Goal: Navigation & Orientation: Find specific page/section

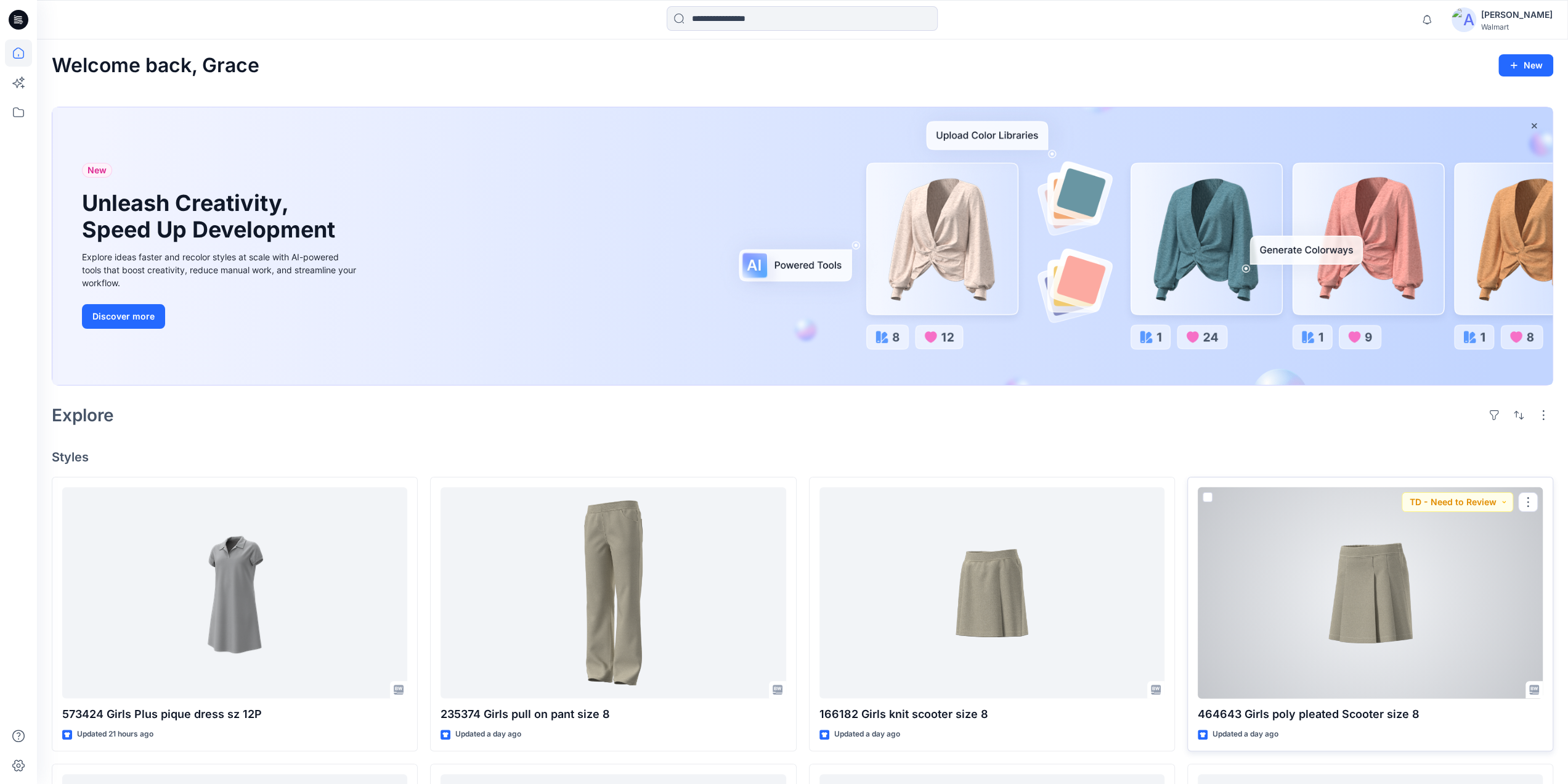
scroll to position [599, 0]
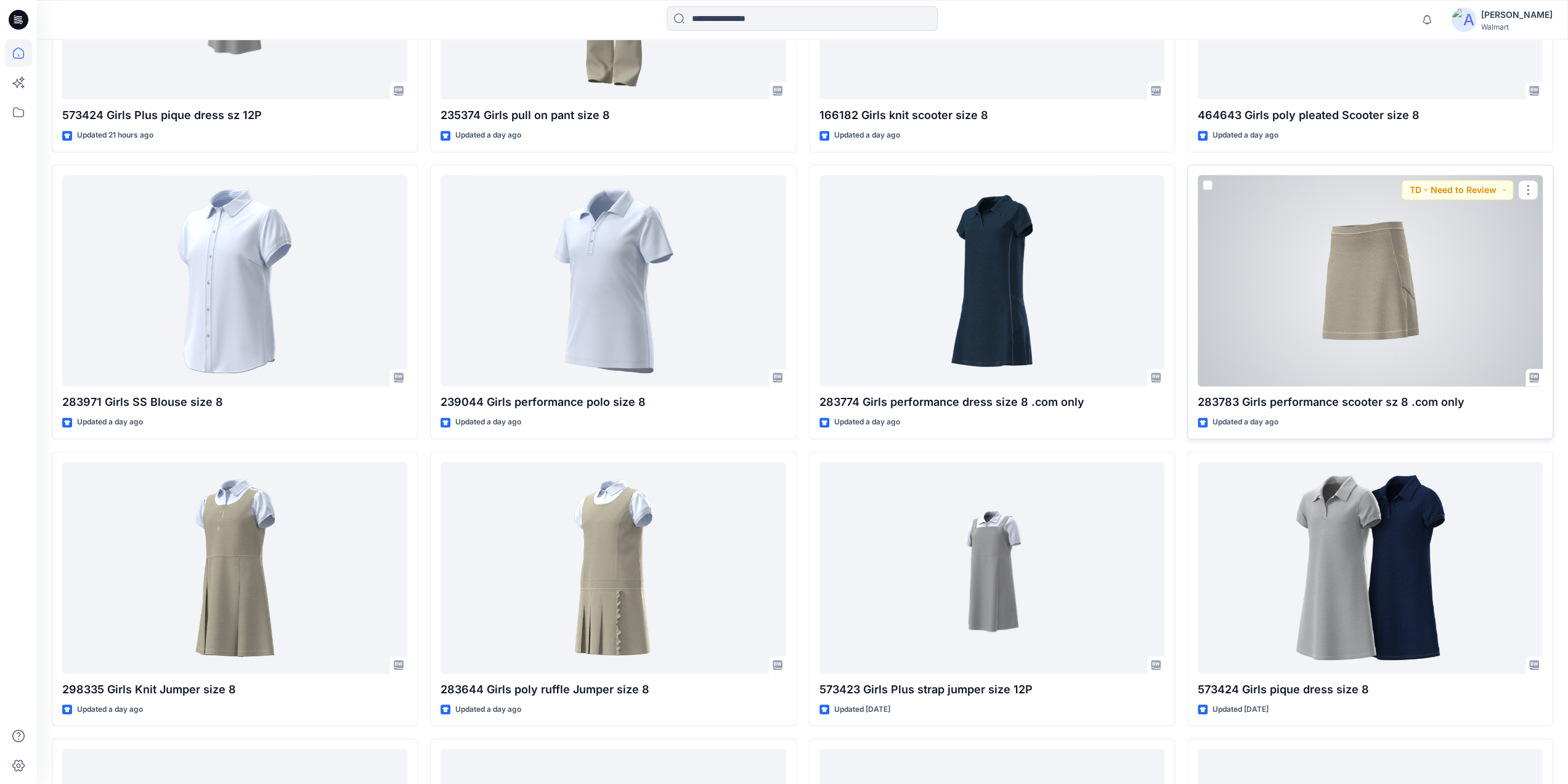
click at [1417, 229] on div at bounding box center [1370, 280] width 345 height 212
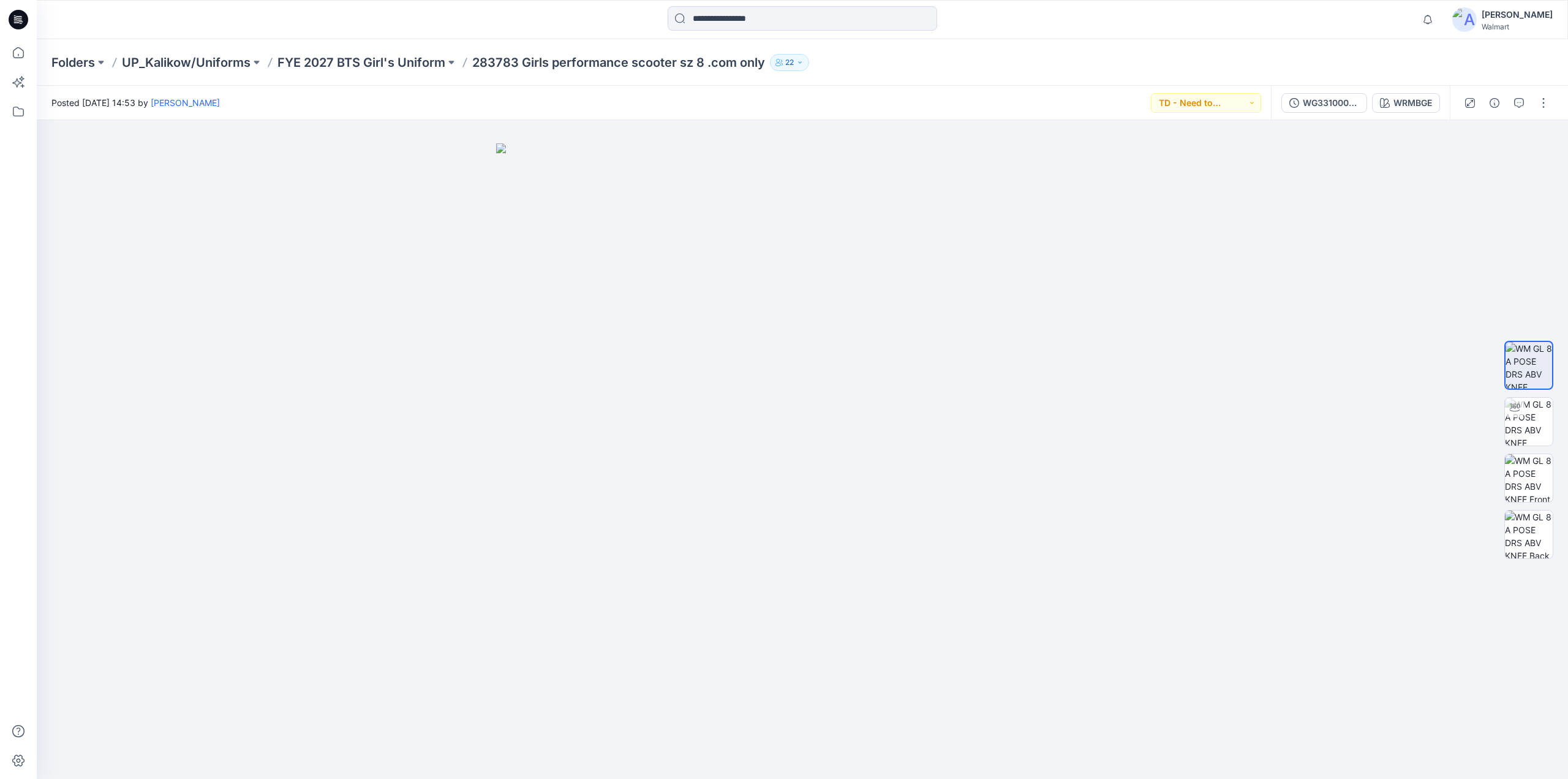
click at [799, 60] on icon "button" at bounding box center [799, 62] width 8 height 8
click at [325, 58] on p "FYE 2027 BTS Girl's Uniform" at bounding box center [361, 62] width 168 height 17
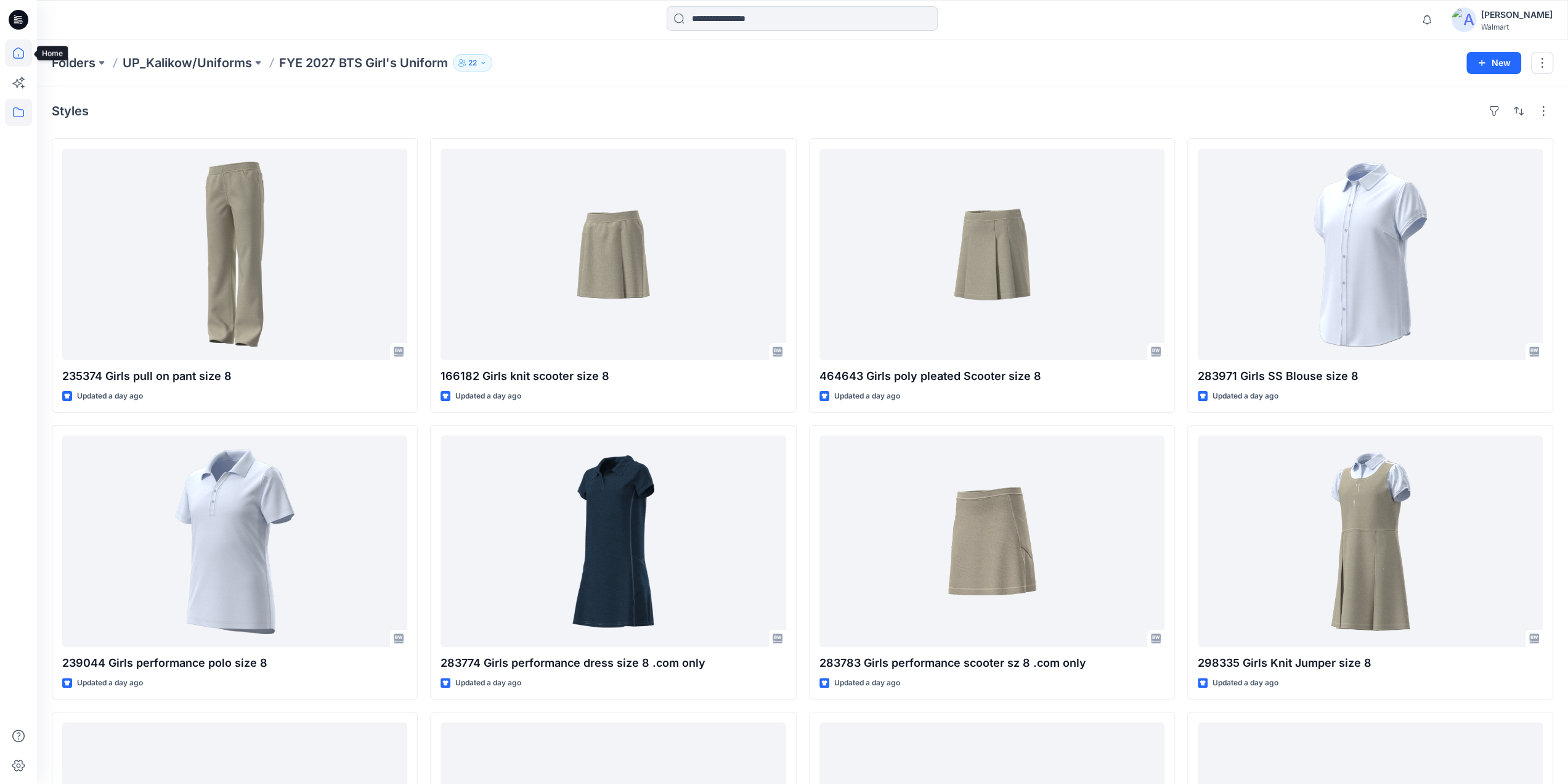
click at [11, 51] on icon at bounding box center [19, 53] width 27 height 27
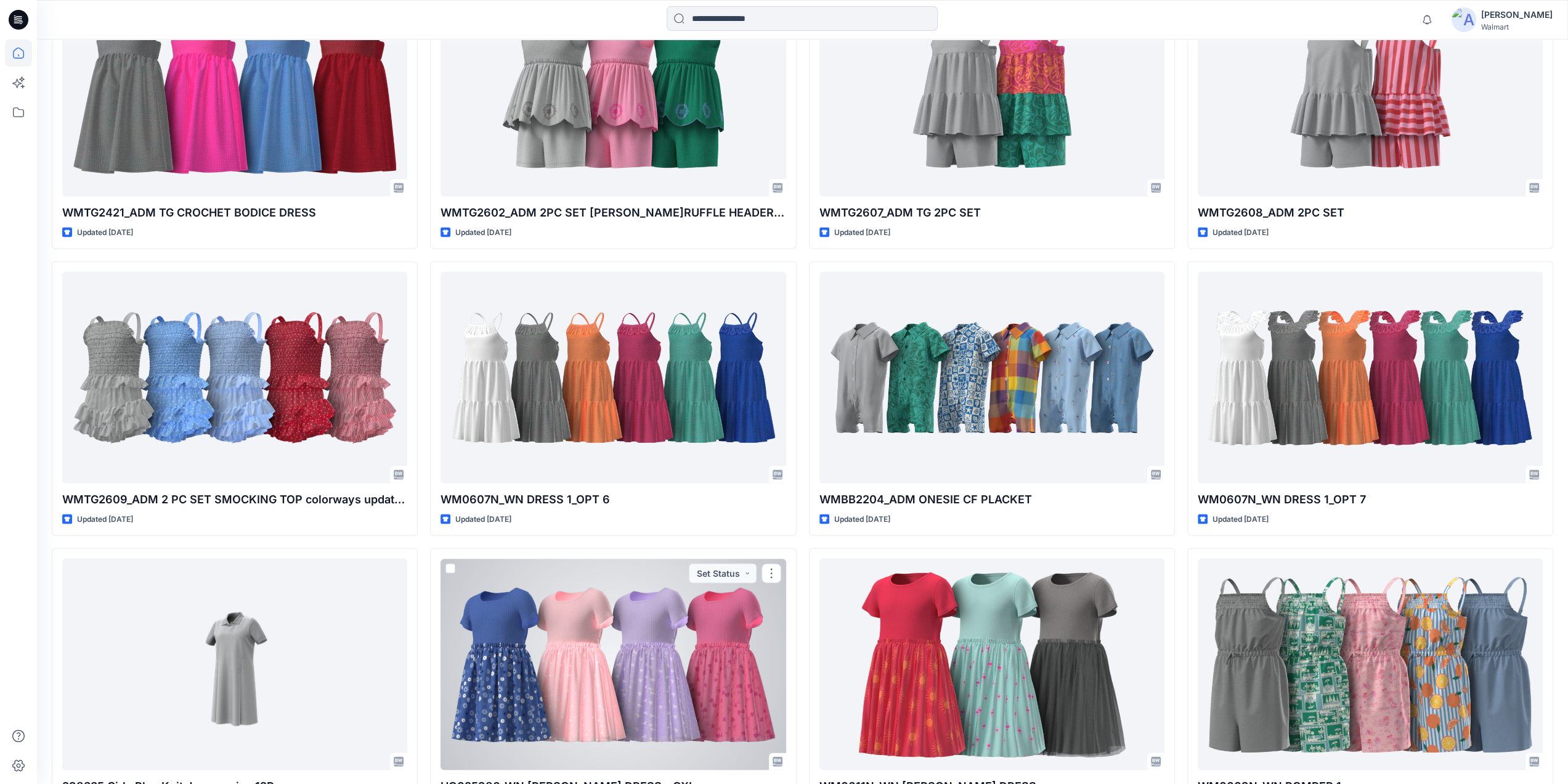
scroll to position [3990, 0]
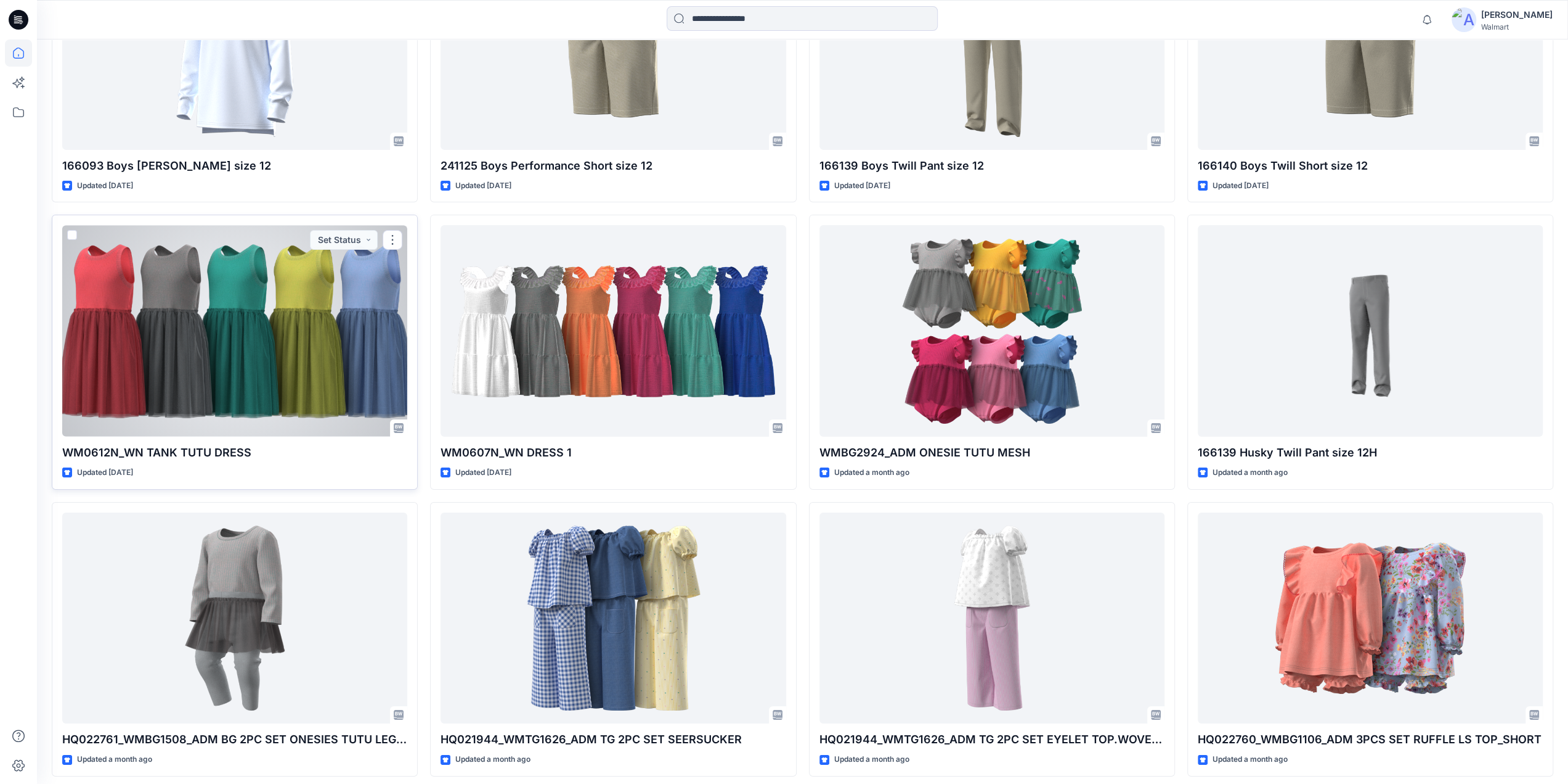
click at [321, 342] on div at bounding box center [235, 330] width 345 height 212
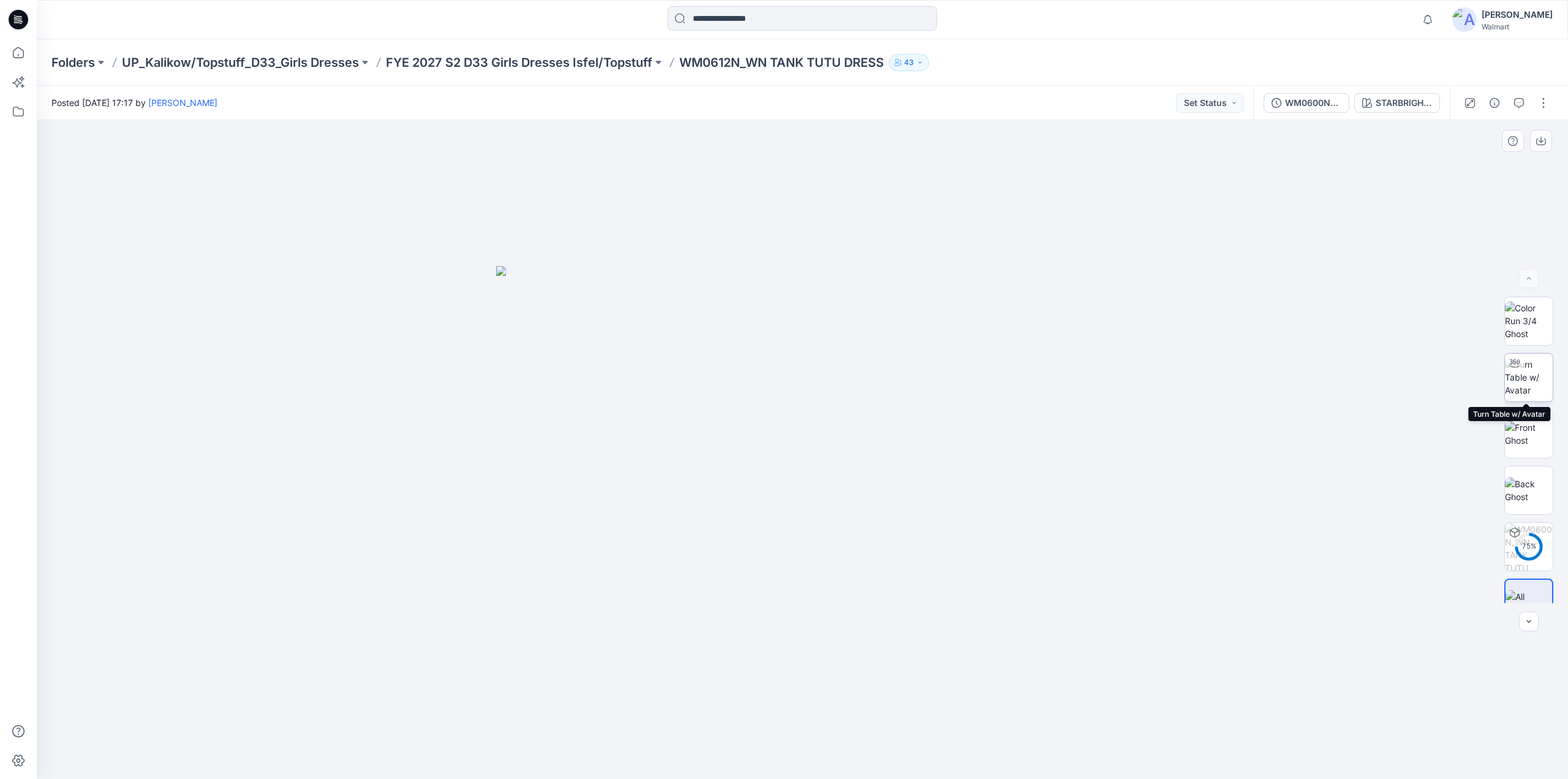
click at [1526, 371] on img at bounding box center [1529, 377] width 48 height 38
drag, startPoint x: 821, startPoint y: 562, endPoint x: 840, endPoint y: 393, distance: 170.1
click at [840, 393] on img at bounding box center [802, 251] width 1112 height 1054
drag, startPoint x: 838, startPoint y: 308, endPoint x: 849, endPoint y: 513, distance: 205.3
click at [849, 513] on img at bounding box center [812, 89] width 1715 height 1376
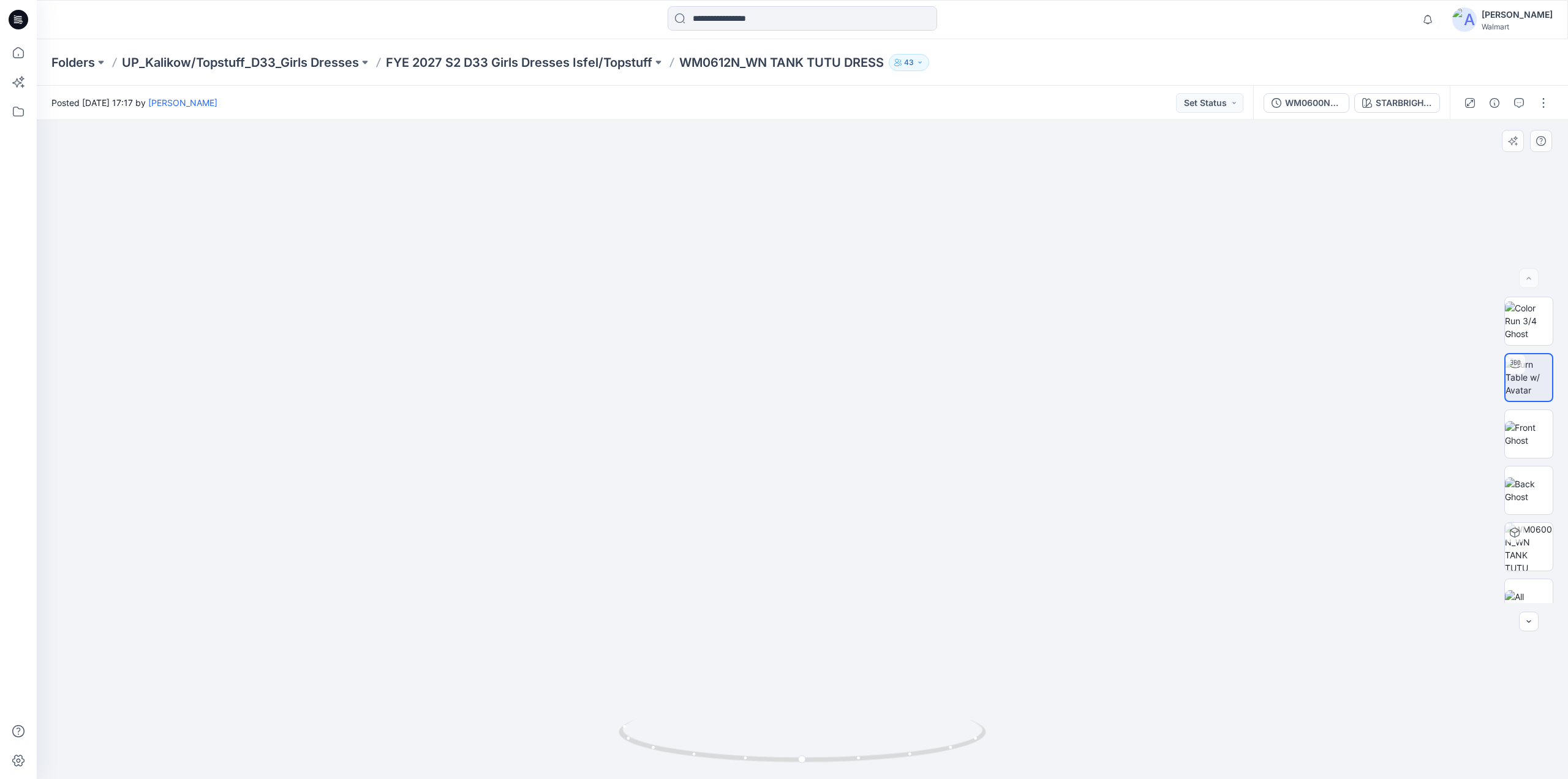
drag, startPoint x: 982, startPoint y: 656, endPoint x: 937, endPoint y: 643, distance: 46.8
click at [937, 643] on img at bounding box center [775, 84] width 1715 height 1389
drag, startPoint x: 803, startPoint y: 765, endPoint x: 890, endPoint y: 733, distance: 92.7
click at [890, 733] on div at bounding box center [802, 748] width 367 height 61
click at [14, 53] on icon at bounding box center [19, 53] width 27 height 27
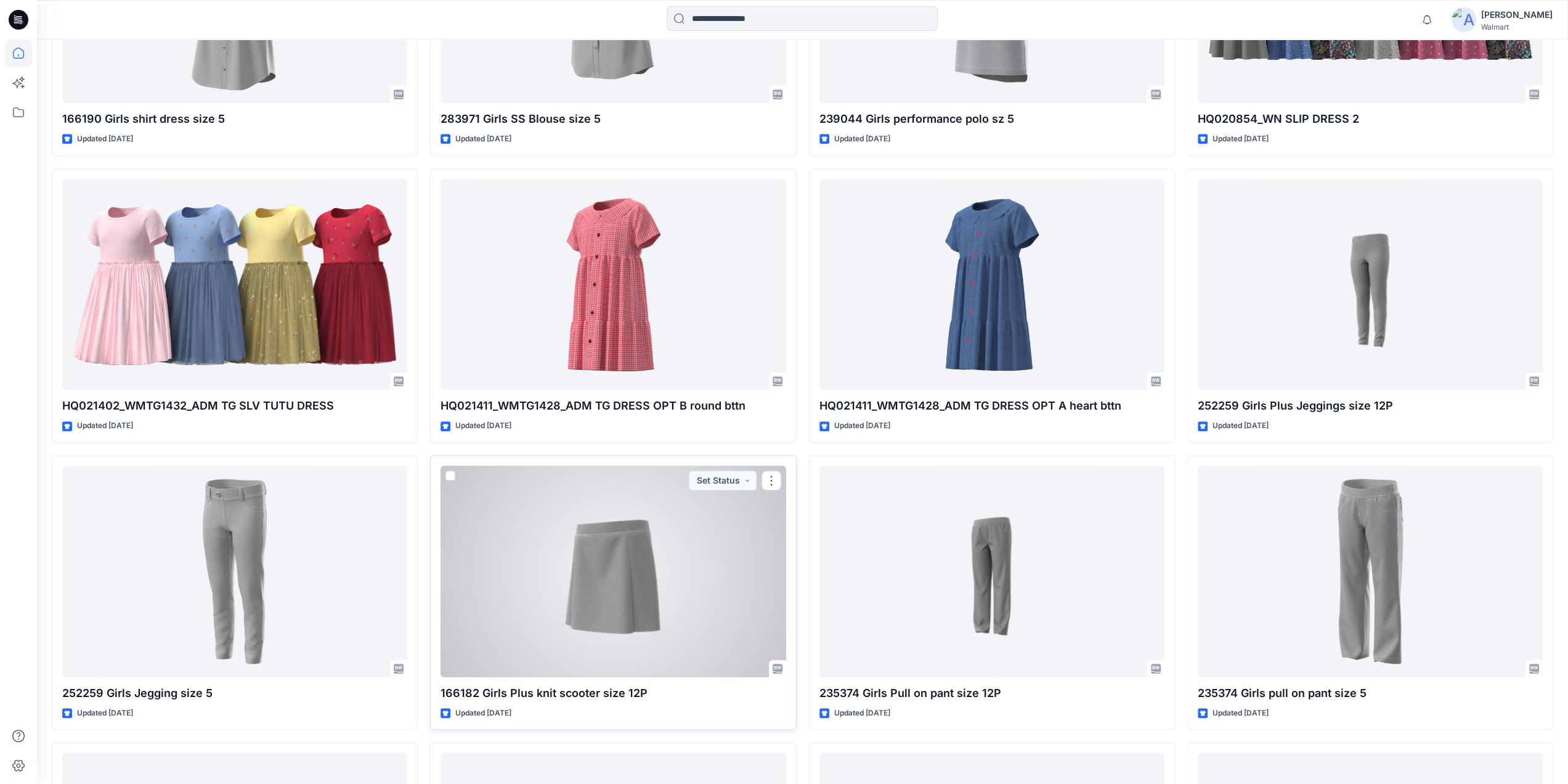
scroll to position [6619, 0]
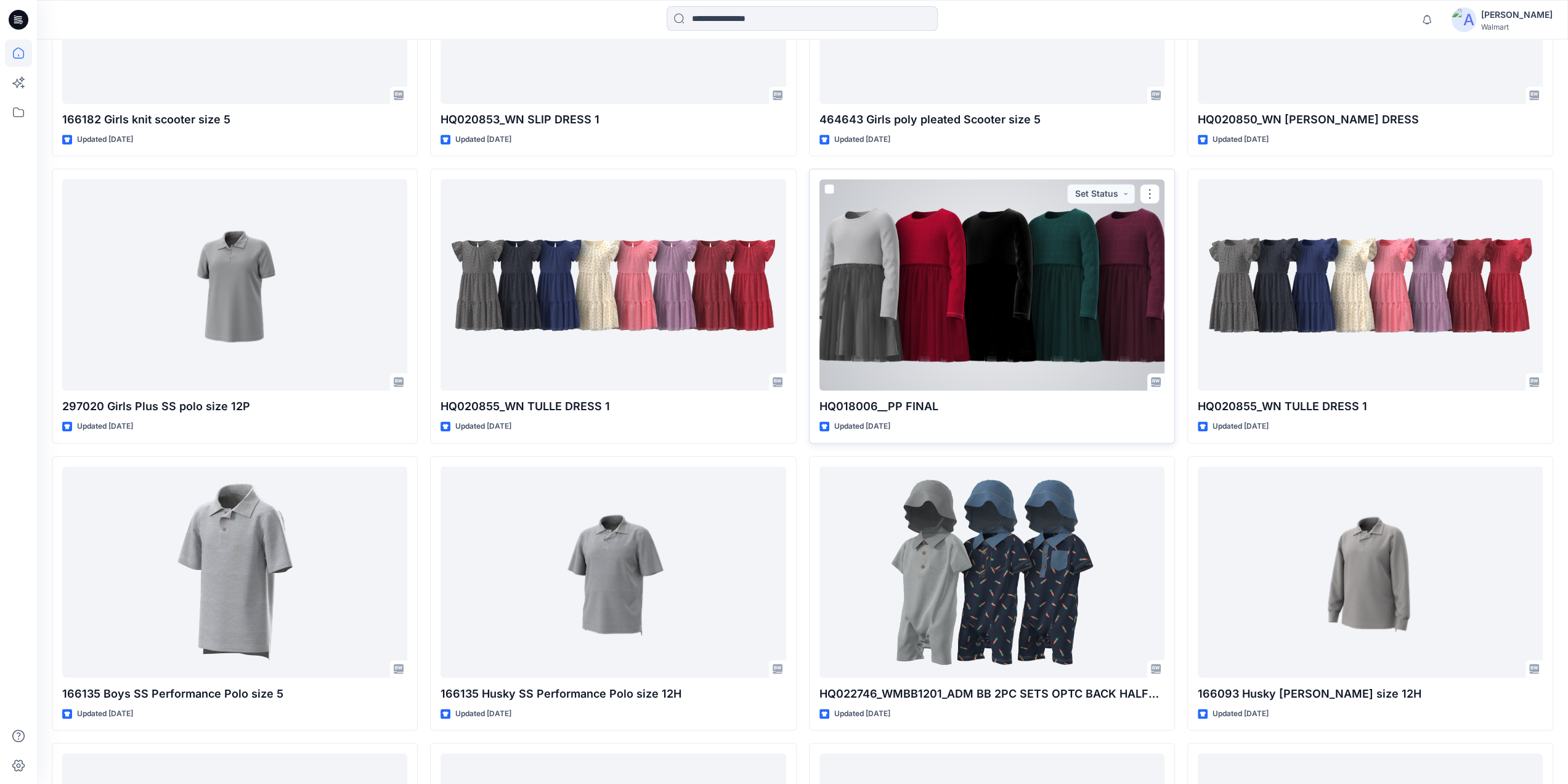
click at [993, 299] on div at bounding box center [992, 284] width 345 height 212
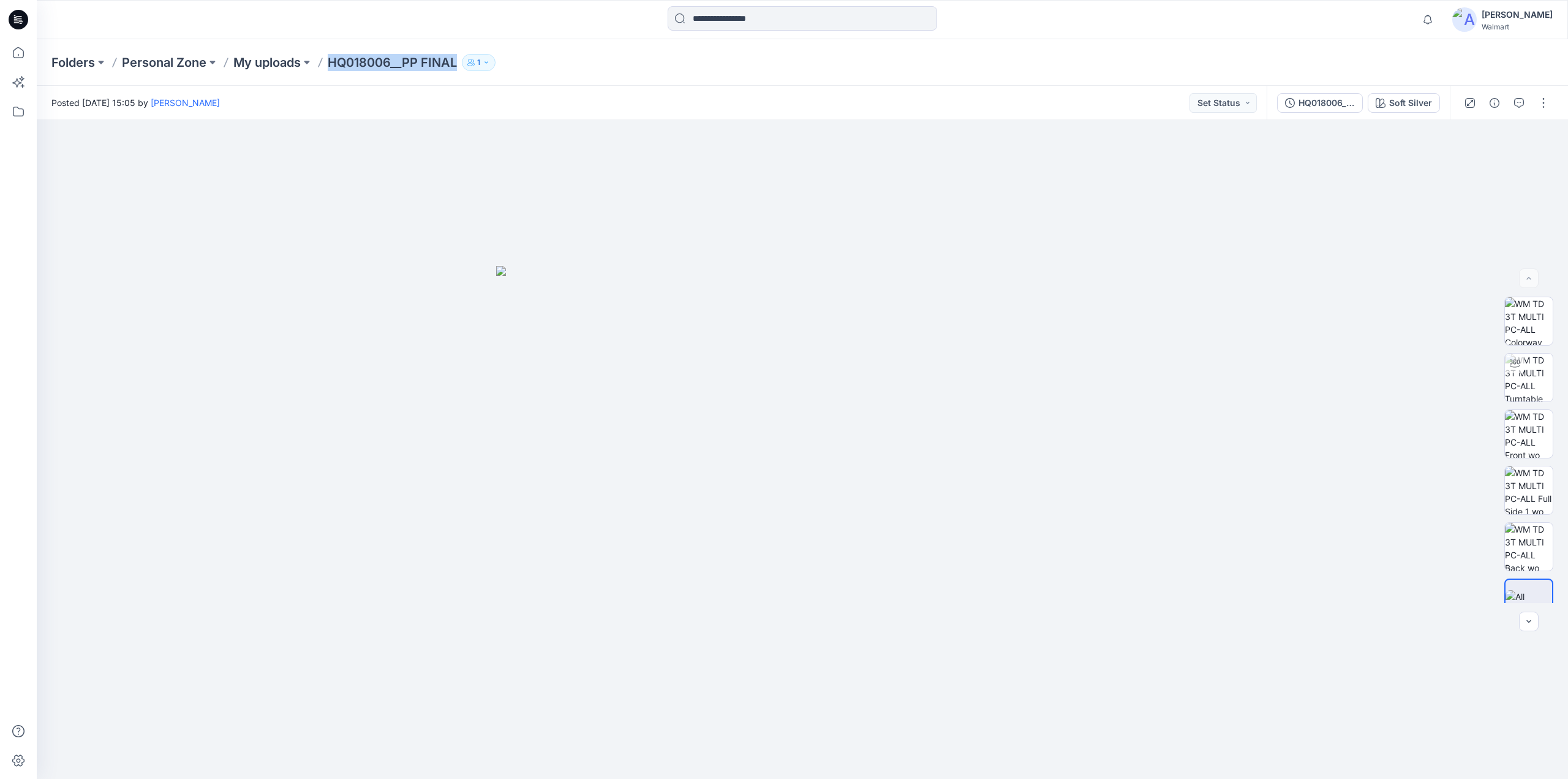
drag, startPoint x: 325, startPoint y: 69, endPoint x: 458, endPoint y: 82, distance: 133.6
click at [458, 82] on div "Folders Personal Zone My uploads HQ018006__PP FINAL 1" at bounding box center [802, 62] width 1531 height 47
click at [281, 61] on p "My uploads" at bounding box center [267, 62] width 67 height 17
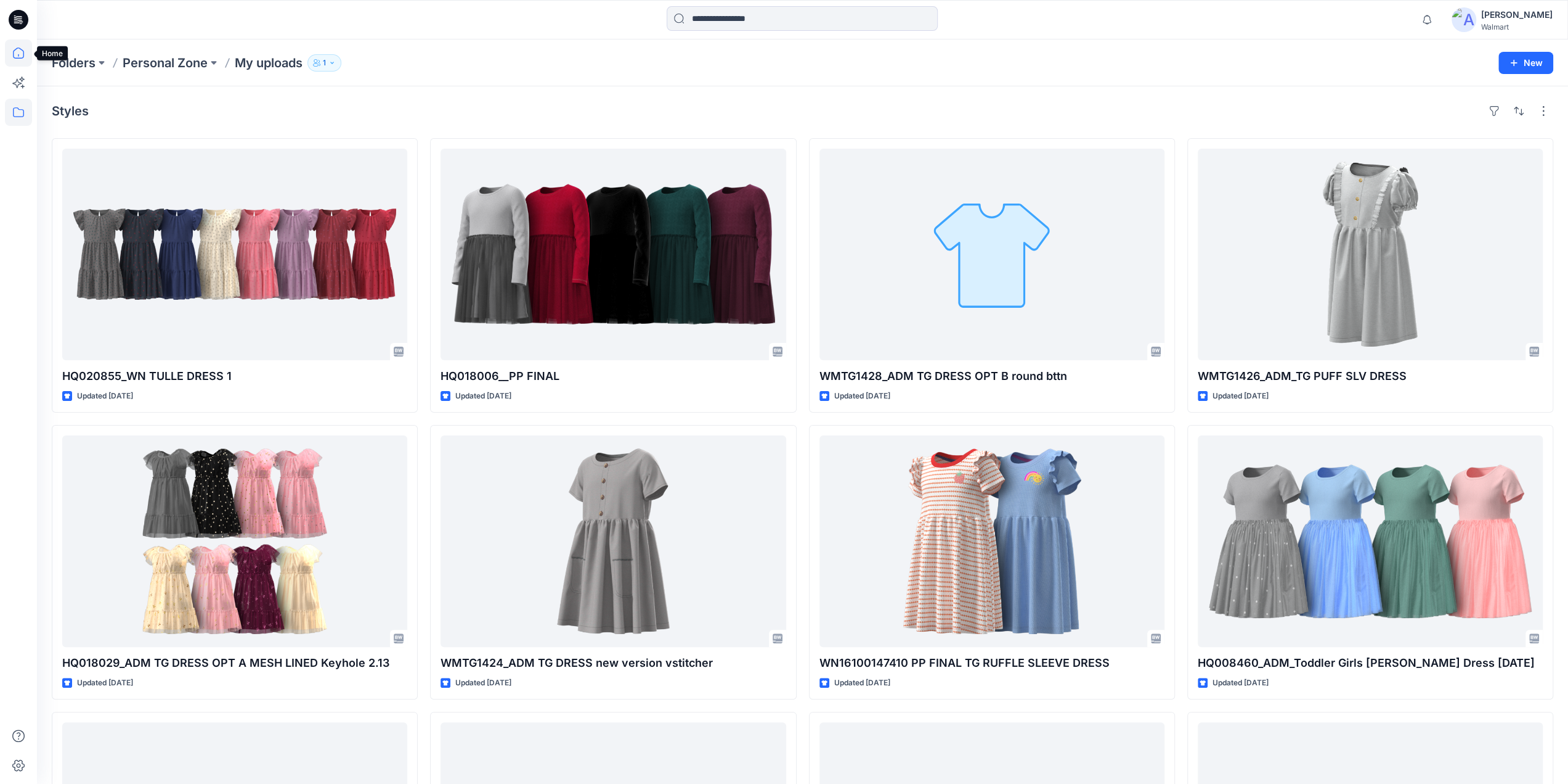
click at [17, 51] on icon at bounding box center [19, 53] width 27 height 27
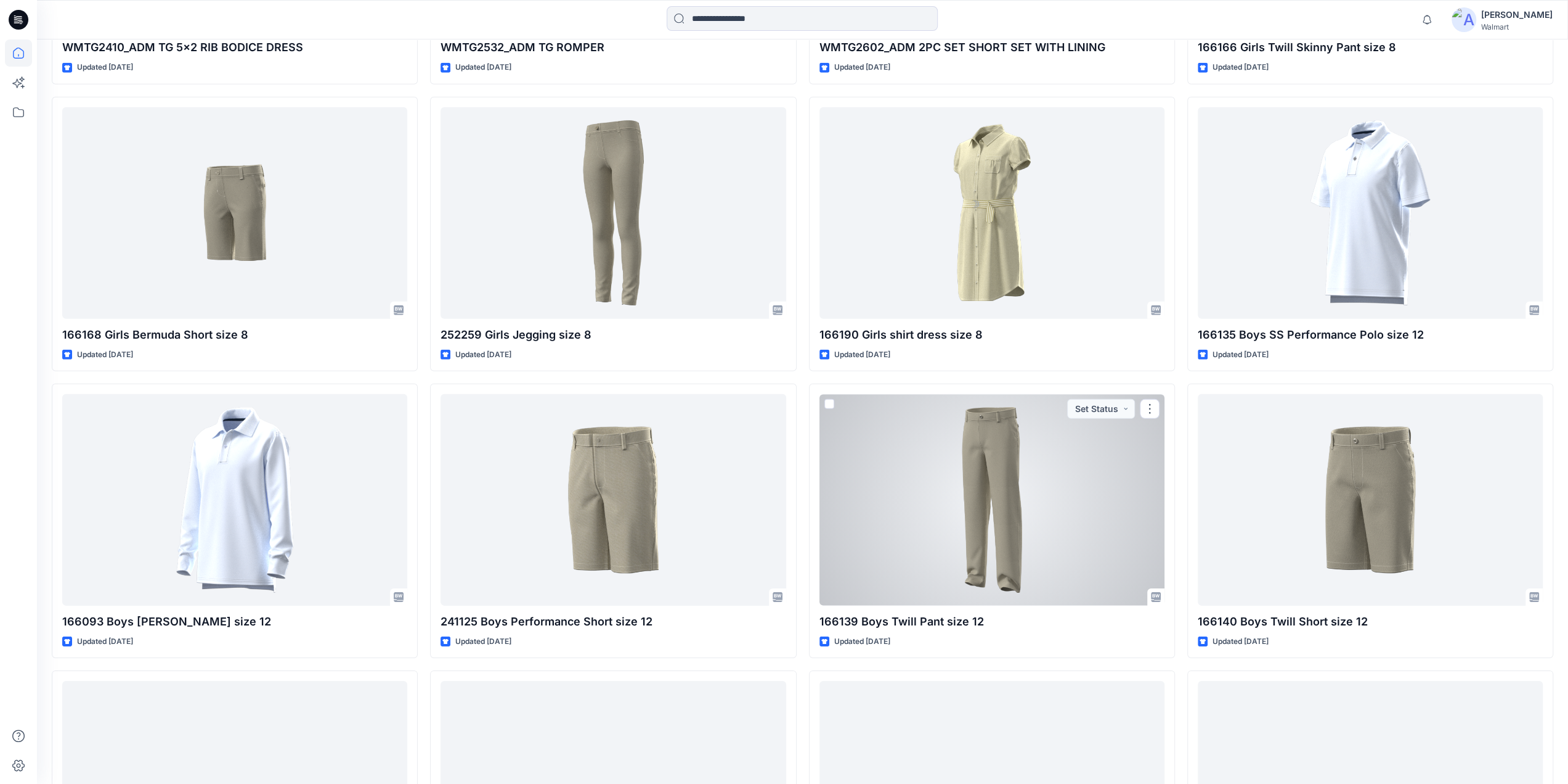
scroll to position [2651, 0]
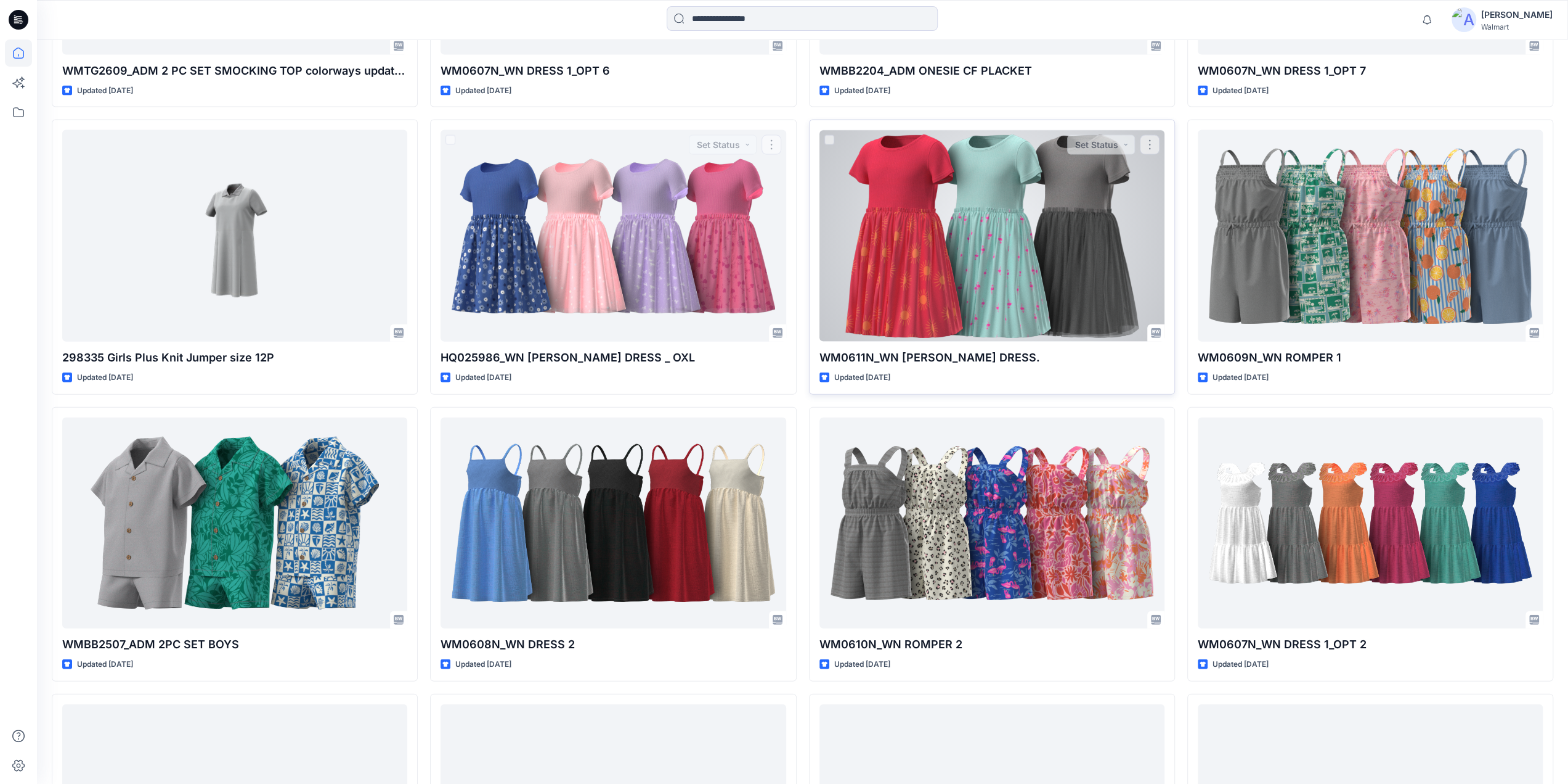
click at [988, 262] on div at bounding box center [992, 236] width 345 height 212
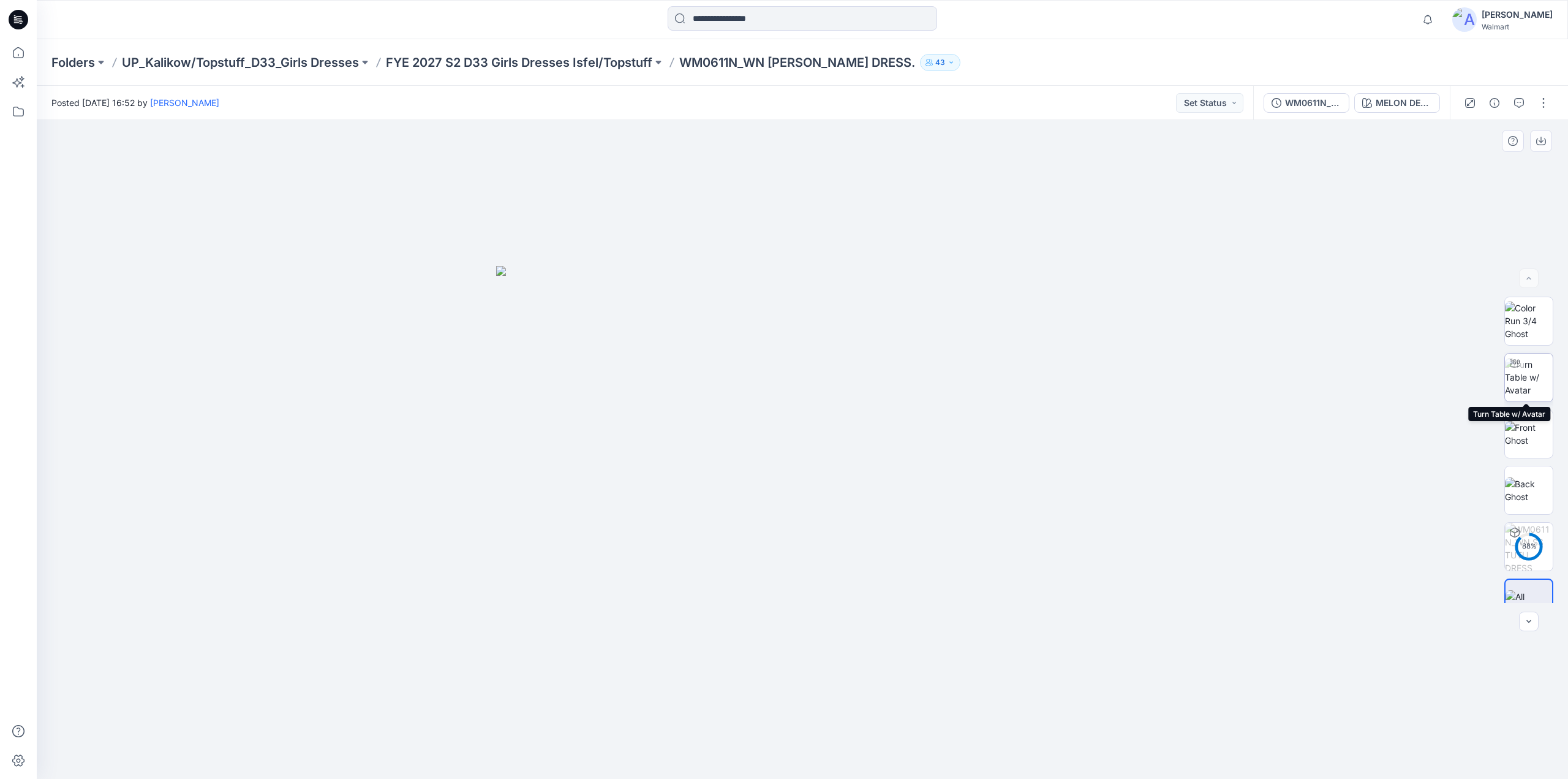
click at [1535, 378] on img at bounding box center [1529, 377] width 48 height 38
click at [546, 57] on p "FYE 2027 S2 D33 Girls Dresses Isfel/Topstuff" at bounding box center [519, 62] width 267 height 17
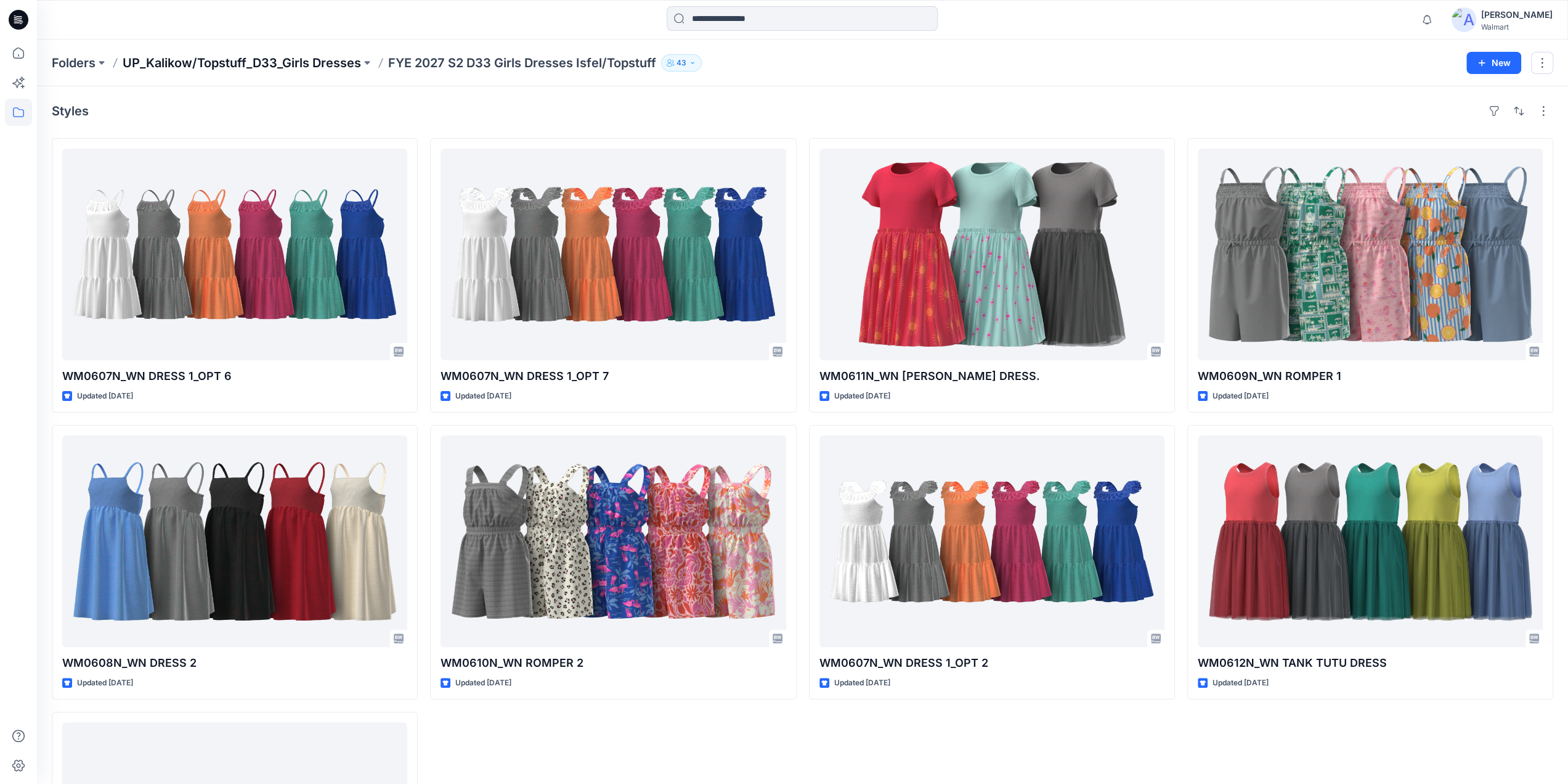
click at [251, 61] on p "UP_Kalikow/Topstuff_D33_Girls Dresses" at bounding box center [242, 63] width 238 height 17
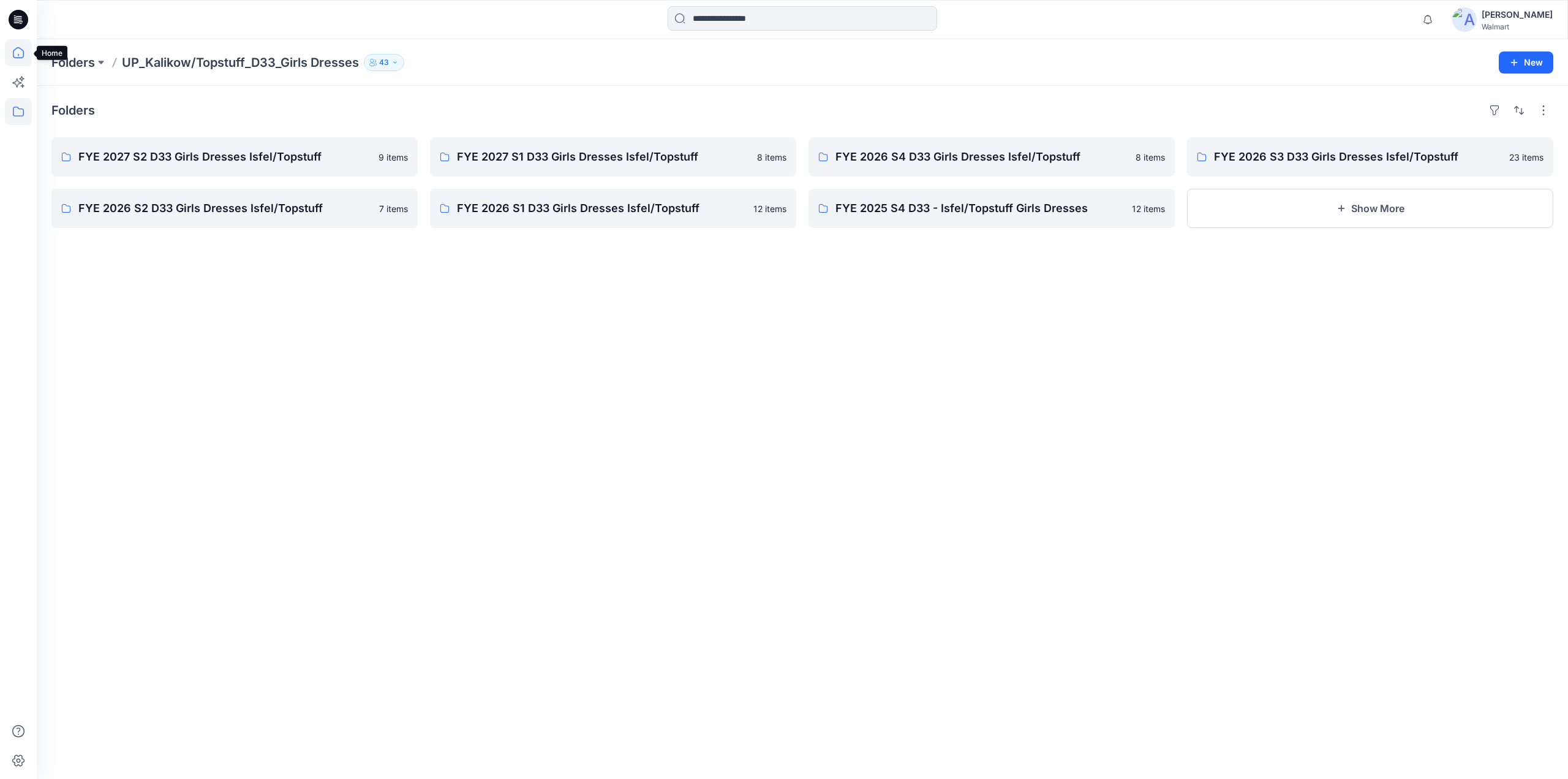
click at [16, 54] on icon at bounding box center [19, 53] width 27 height 27
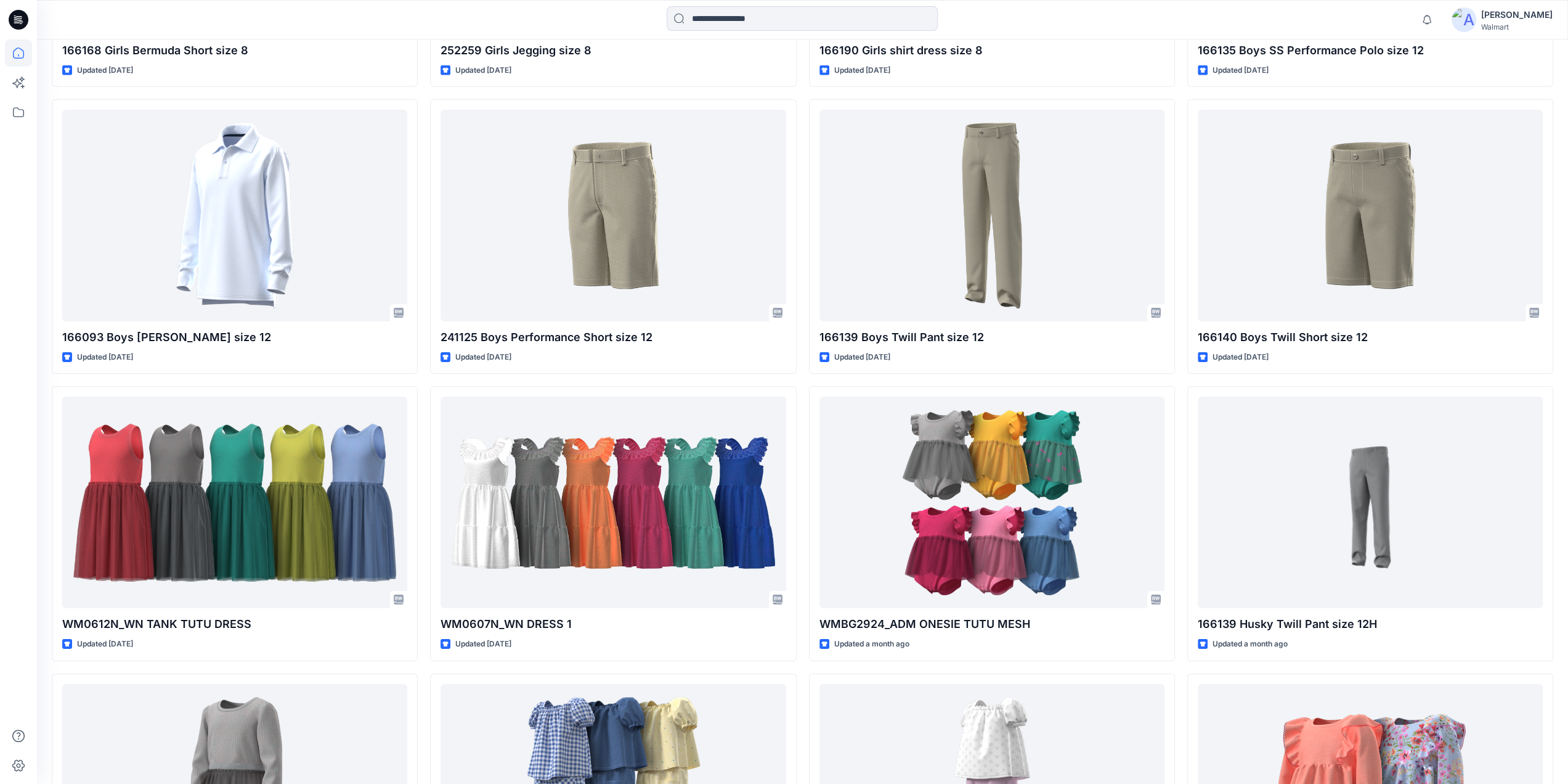
scroll to position [3810, 0]
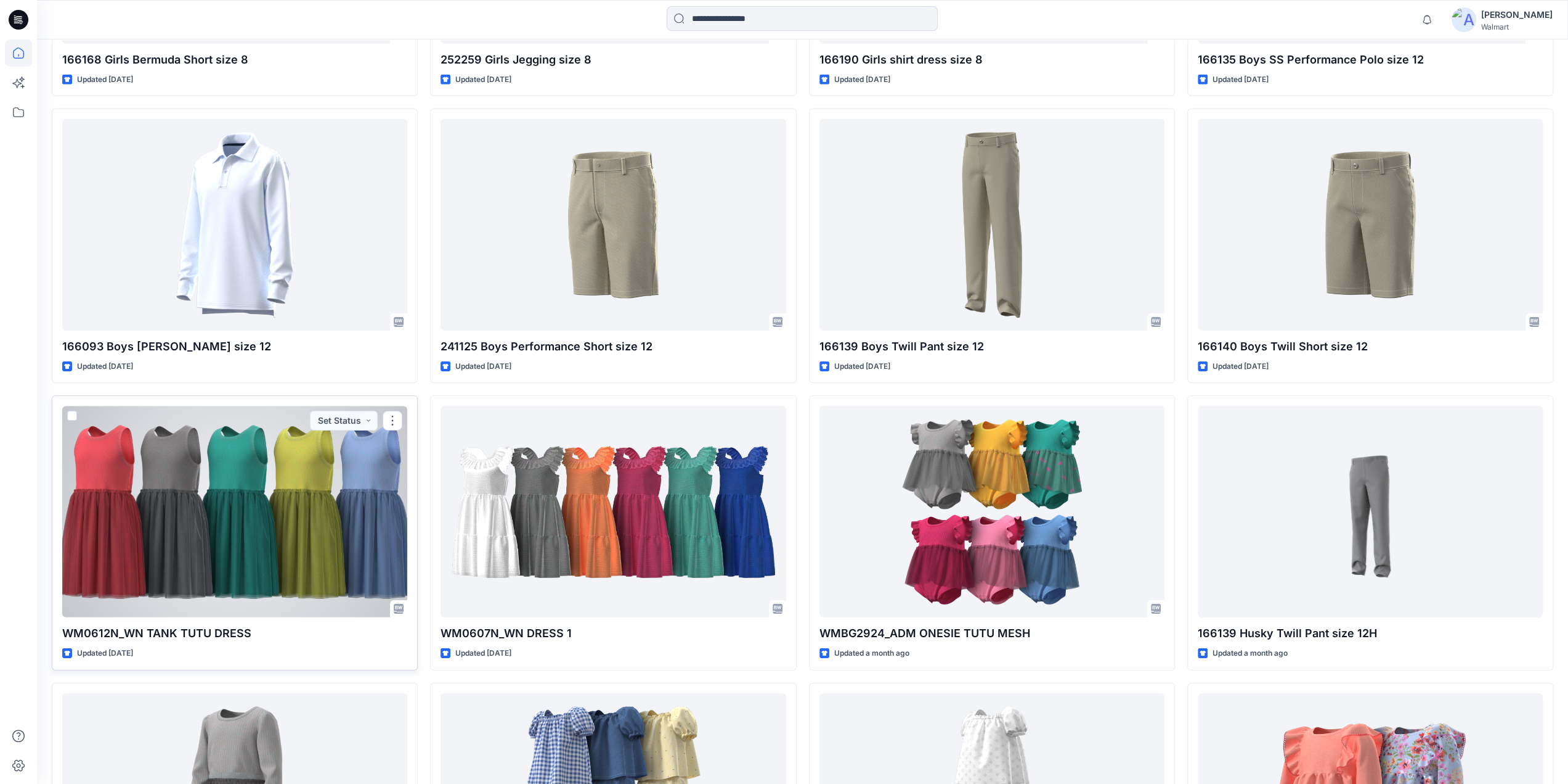
click at [312, 539] on div at bounding box center [235, 511] width 345 height 212
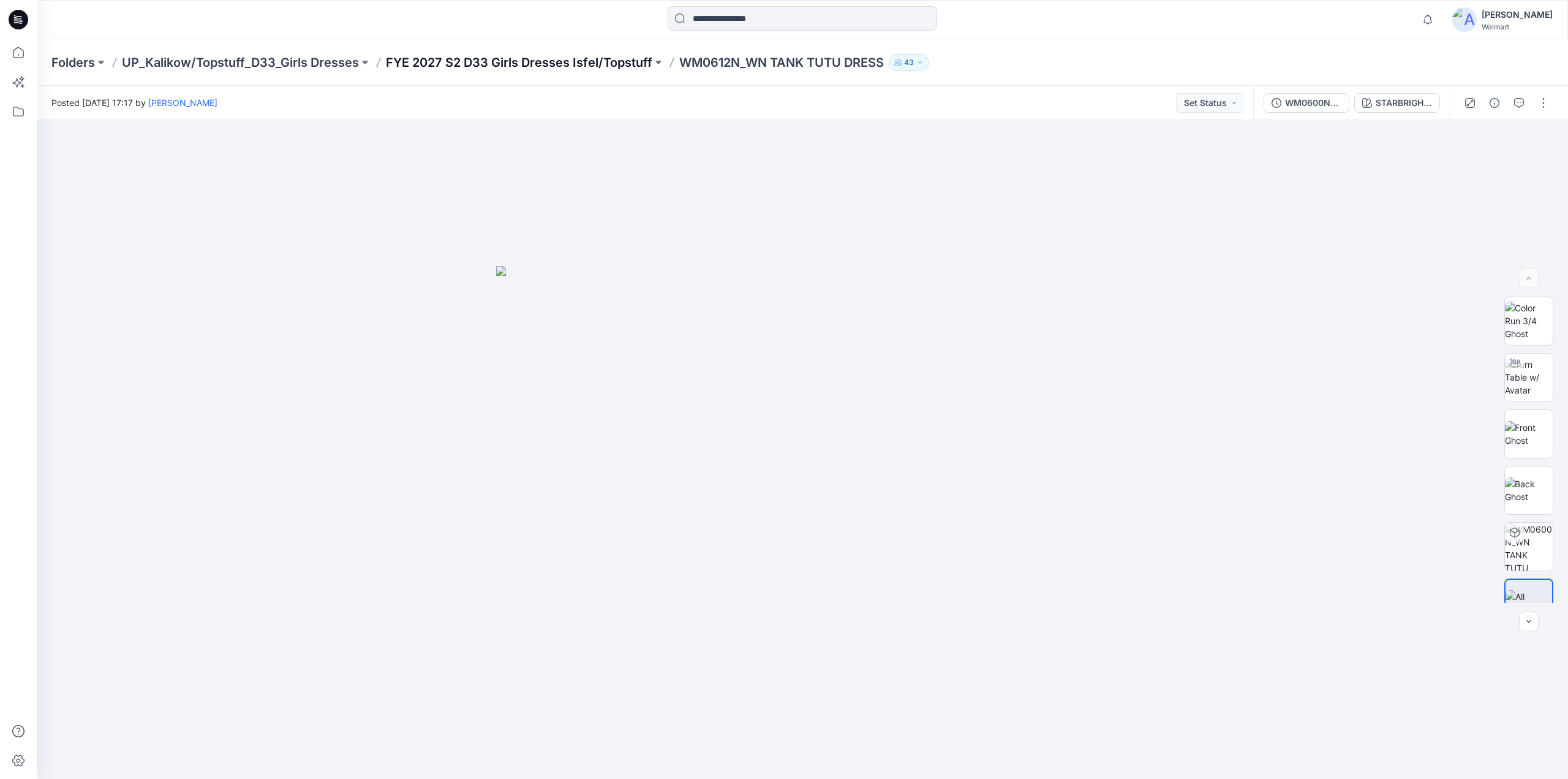
click at [602, 61] on p "FYE 2027 S2 D33 Girls Dresses Isfel/Topstuff" at bounding box center [519, 62] width 267 height 17
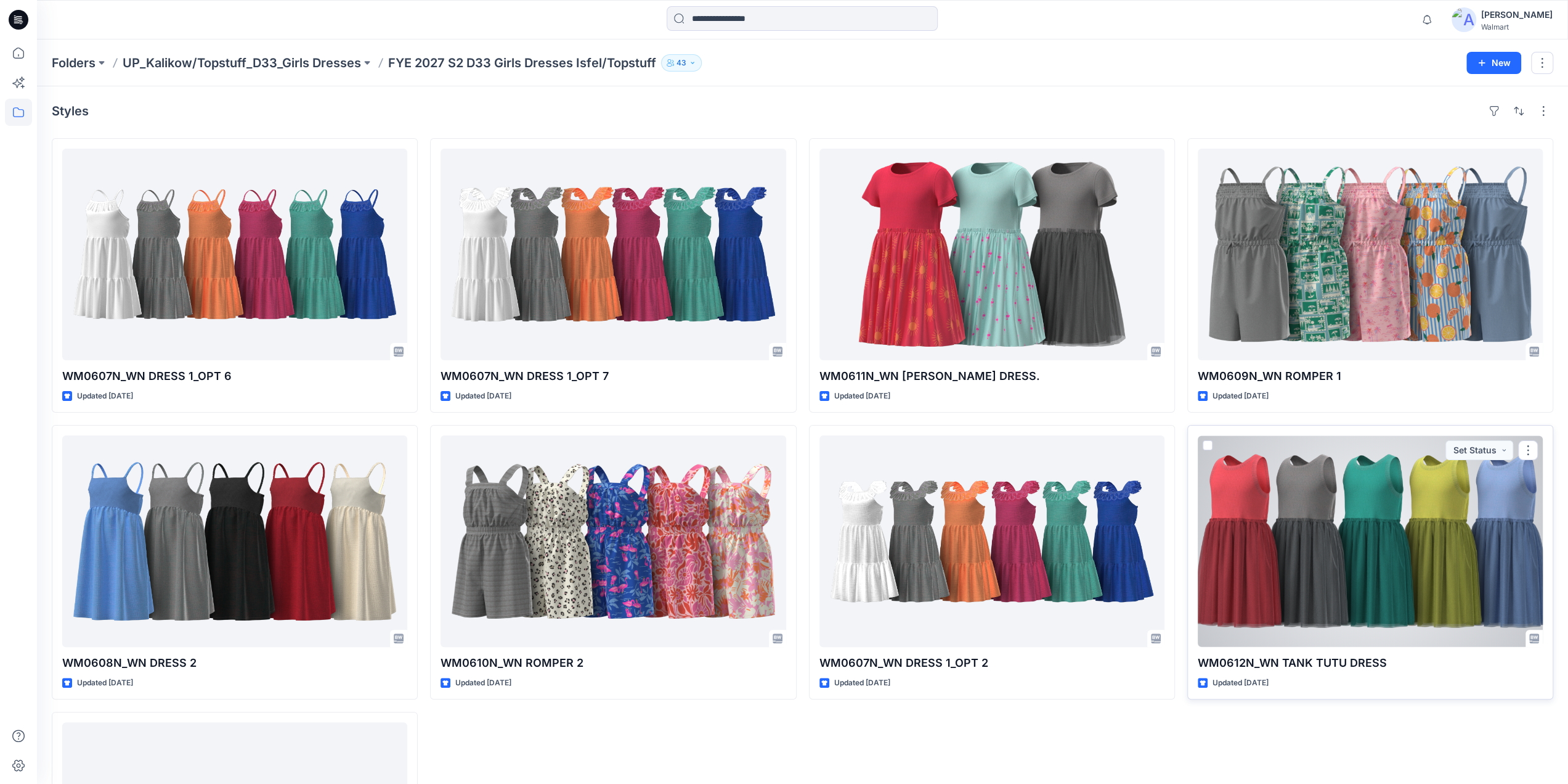
click at [1349, 553] on div at bounding box center [1370, 540] width 345 height 212
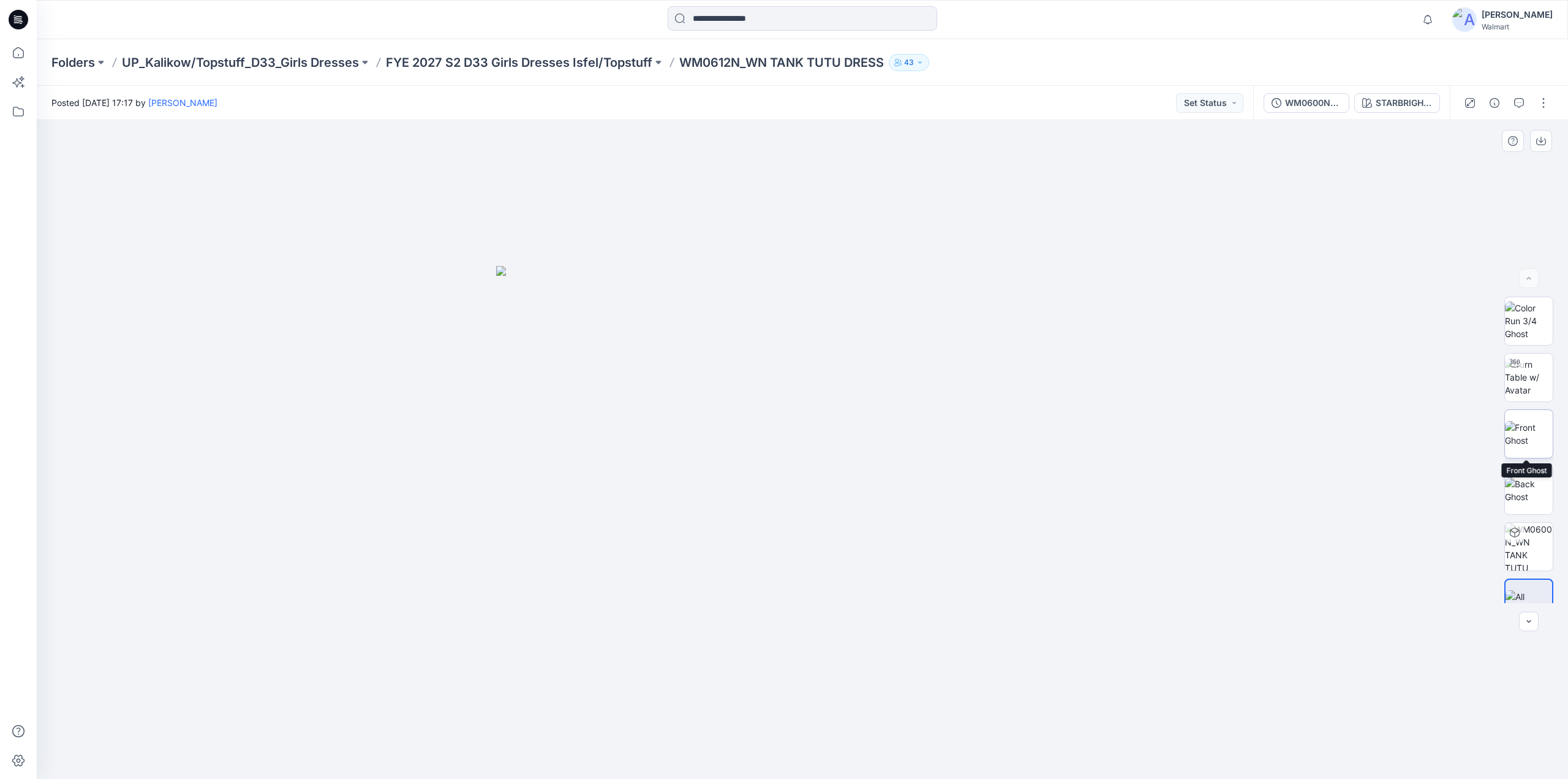
click at [1519, 424] on img at bounding box center [1529, 434] width 48 height 26
click at [481, 60] on p "FYE 2027 S2 D33 Girls Dresses Isfel/Topstuff" at bounding box center [519, 62] width 267 height 17
